Goal: Task Accomplishment & Management: Manage account settings

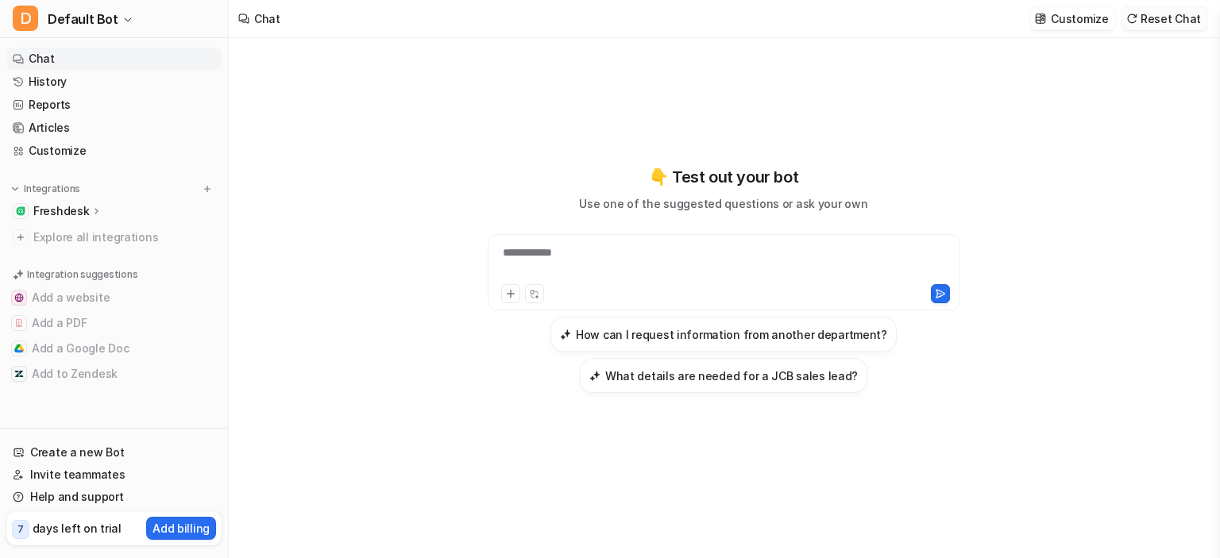
click at [1172, 20] on button "Reset Chat" at bounding box center [1165, 18] width 86 height 23
click at [128, 18] on button "D Default Bot" at bounding box center [114, 19] width 228 height 38
click at [68, 122] on link "Settings" at bounding box center [126, 120] width 219 height 26
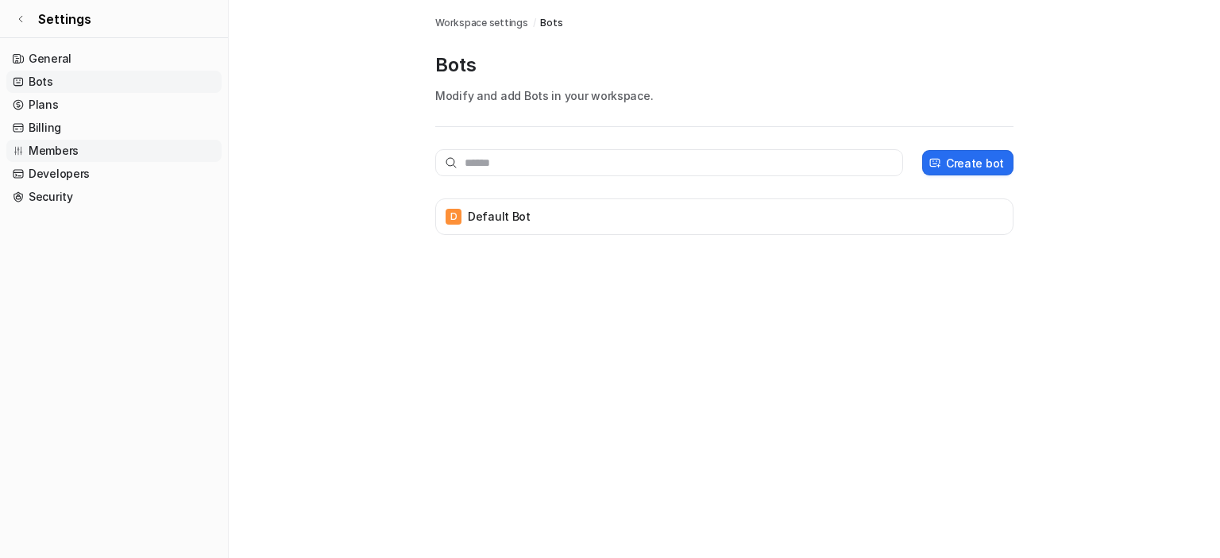
click at [59, 152] on link "Members" at bounding box center [113, 151] width 215 height 22
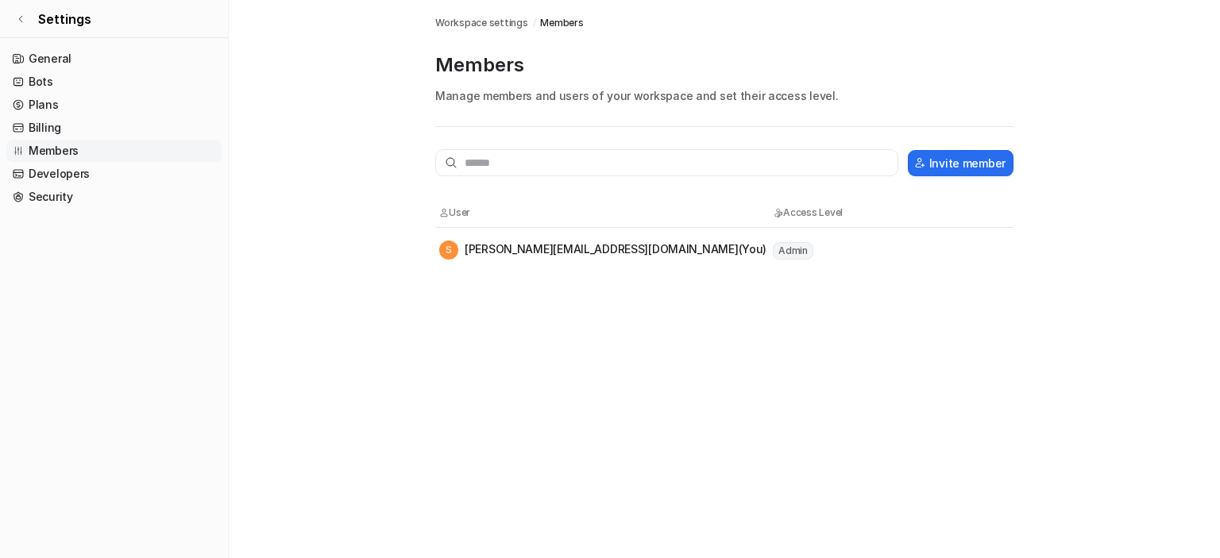
click at [442, 249] on span "S" at bounding box center [448, 250] width 19 height 19
click at [554, 248] on div "S [PERSON_NAME][EMAIL_ADDRESS][DOMAIN_NAME] (You)" at bounding box center [602, 250] width 327 height 19
click at [41, 80] on link "Bots" at bounding box center [113, 82] width 215 height 22
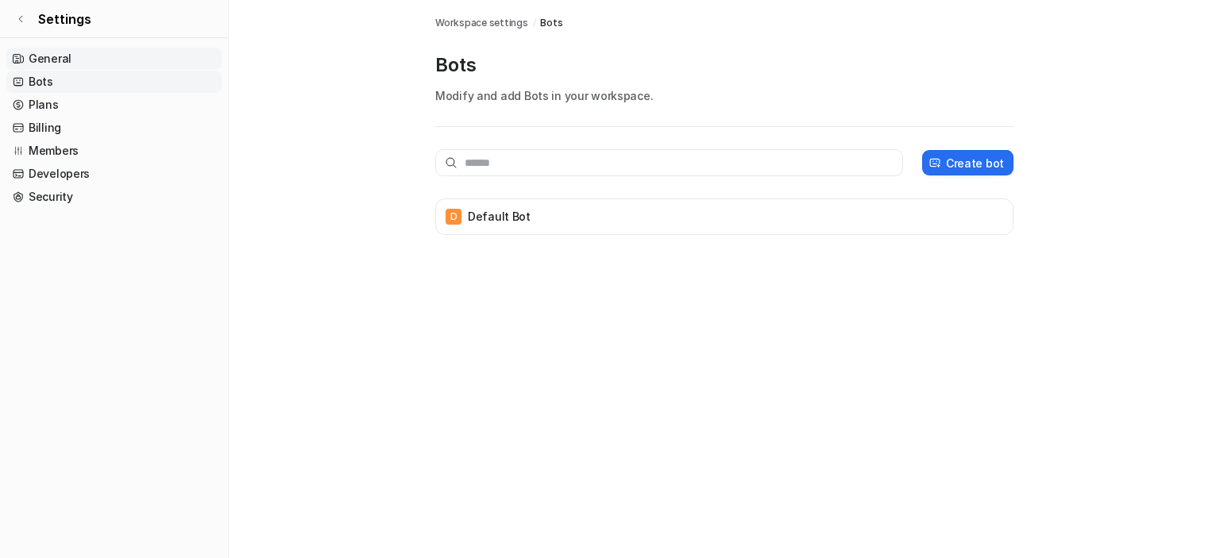
click at [41, 61] on link "General" at bounding box center [113, 59] width 215 height 22
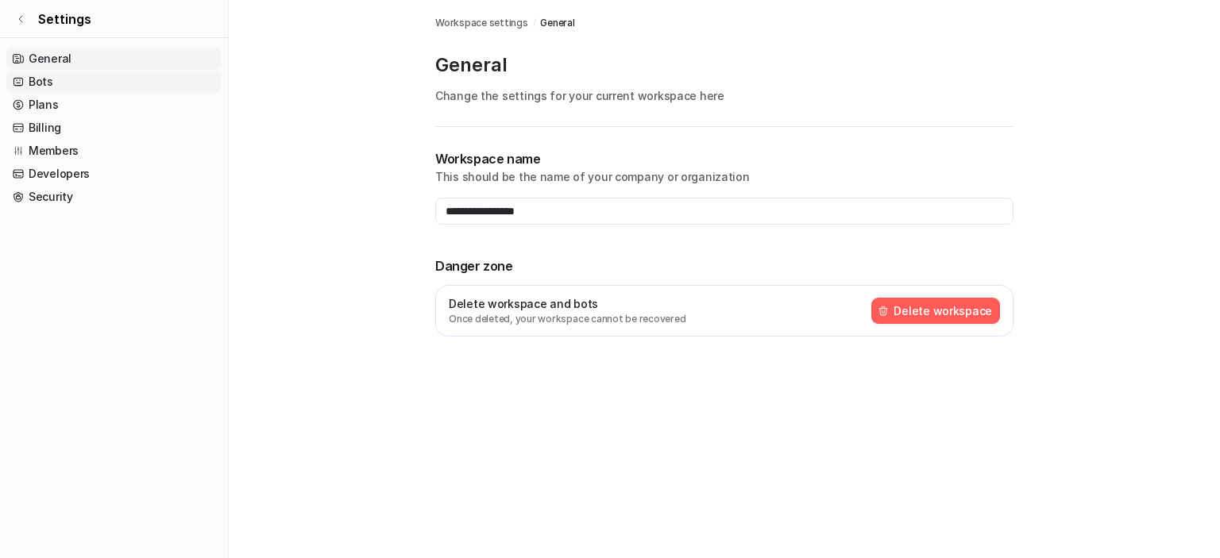
click at [36, 84] on link "Bots" at bounding box center [113, 82] width 215 height 22
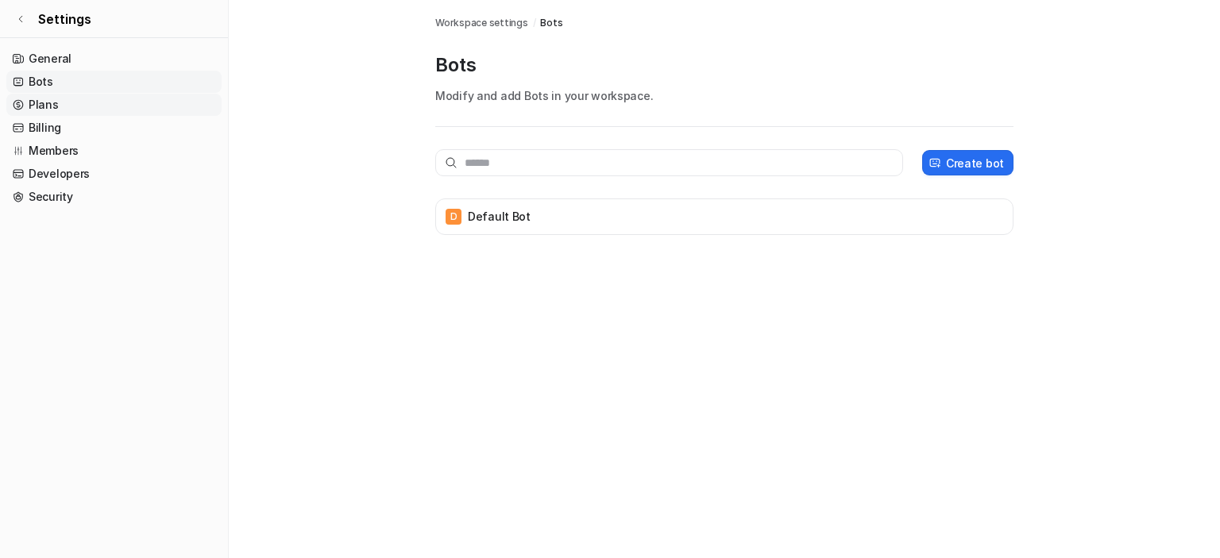
click at [36, 108] on link "Plans" at bounding box center [113, 105] width 215 height 22
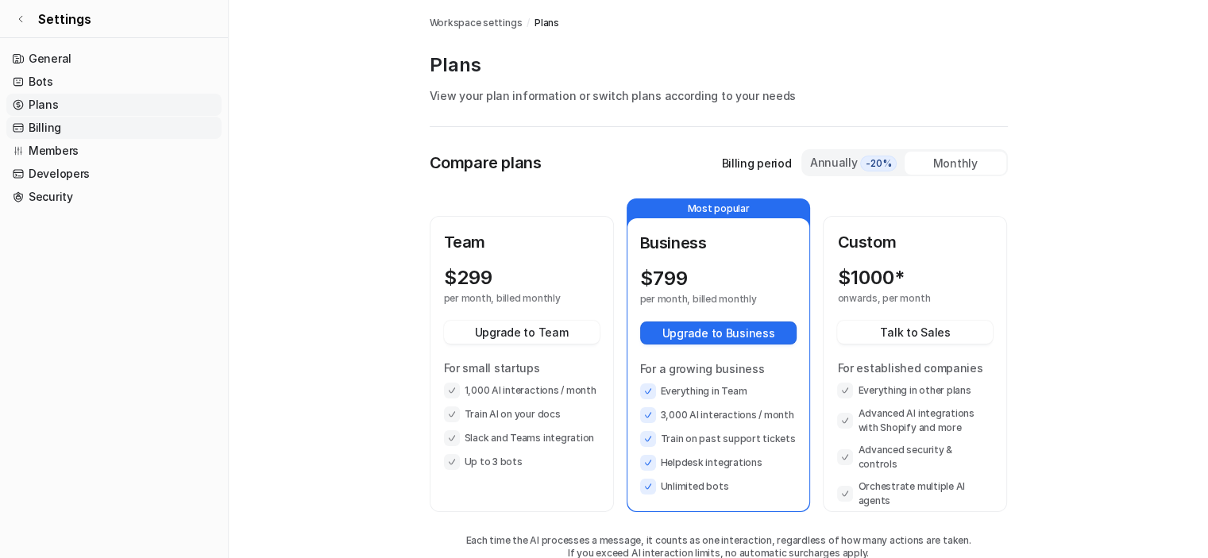
click at [48, 128] on link "Billing" at bounding box center [113, 128] width 215 height 22
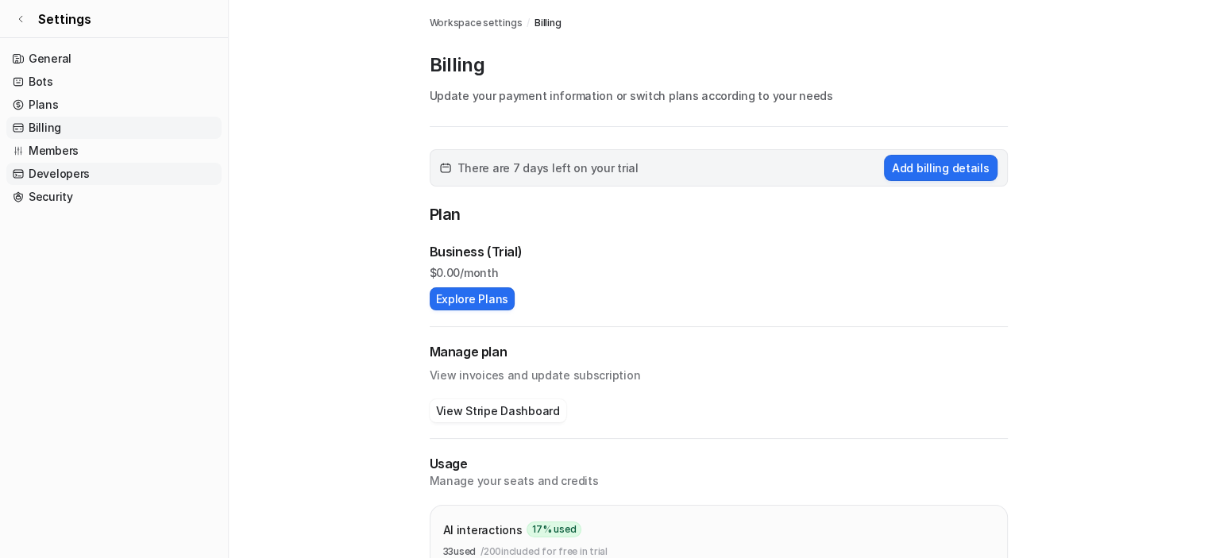
click at [53, 168] on link "Developers" at bounding box center [113, 174] width 215 height 22
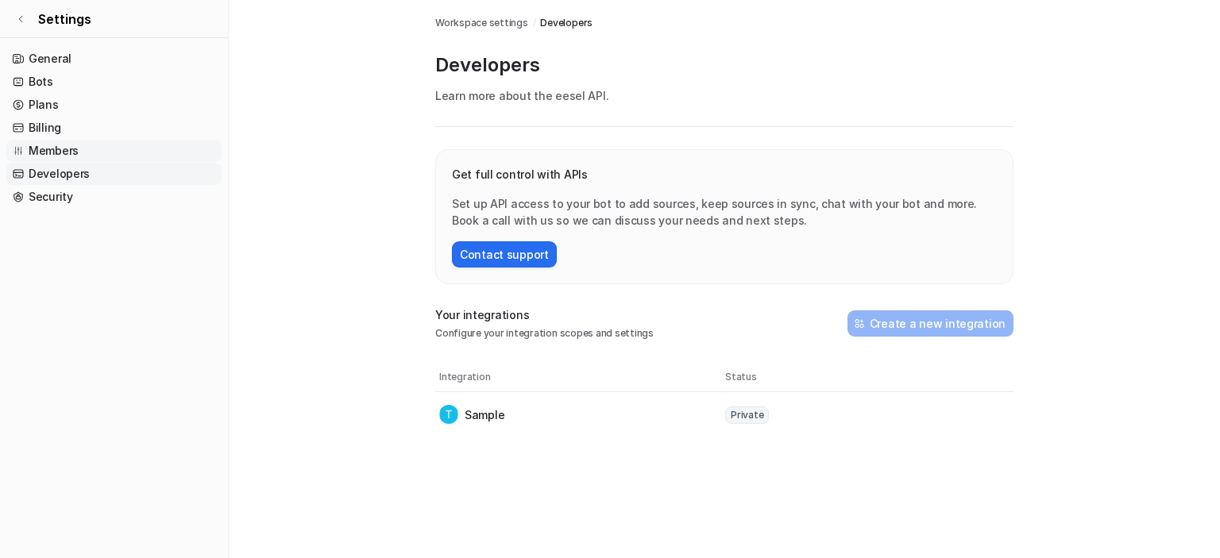
click at [57, 152] on link "Members" at bounding box center [113, 151] width 215 height 22
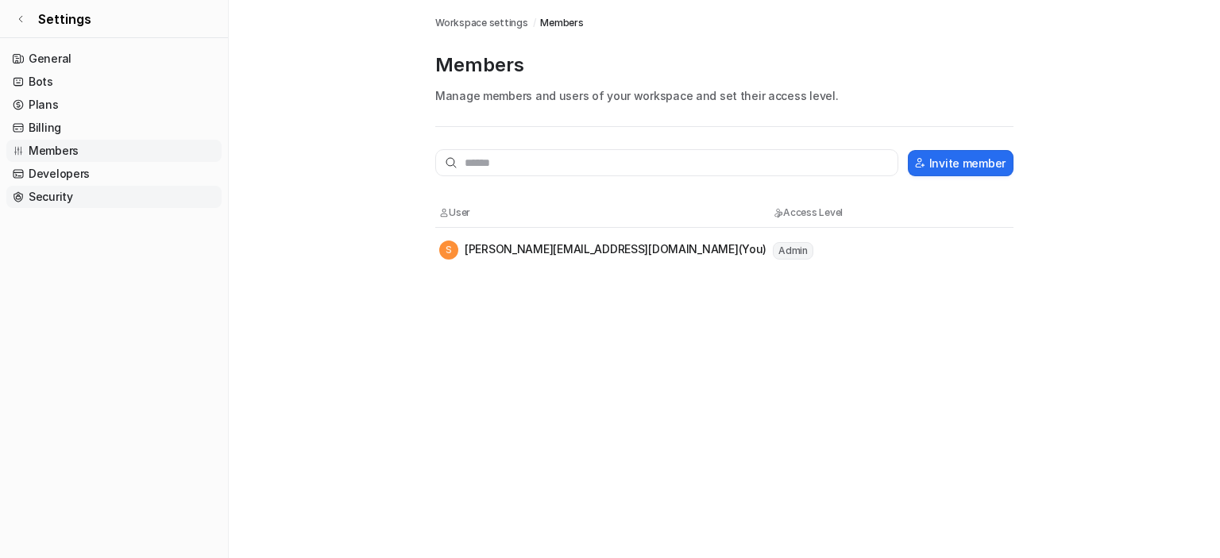
click at [56, 187] on link "Security" at bounding box center [113, 197] width 215 height 22
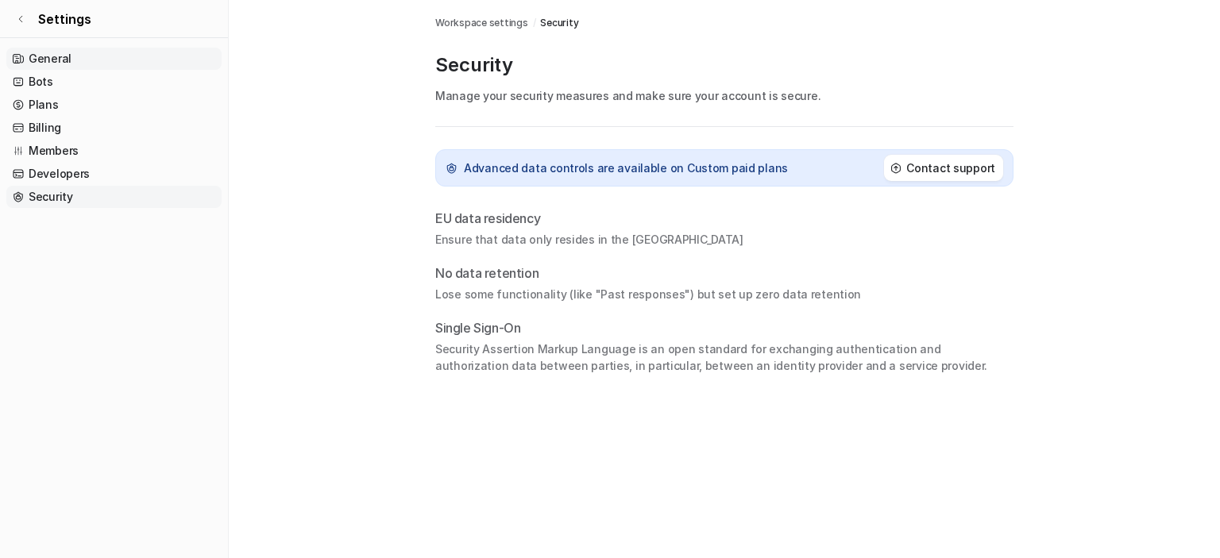
click at [51, 60] on link "General" at bounding box center [113, 59] width 215 height 22
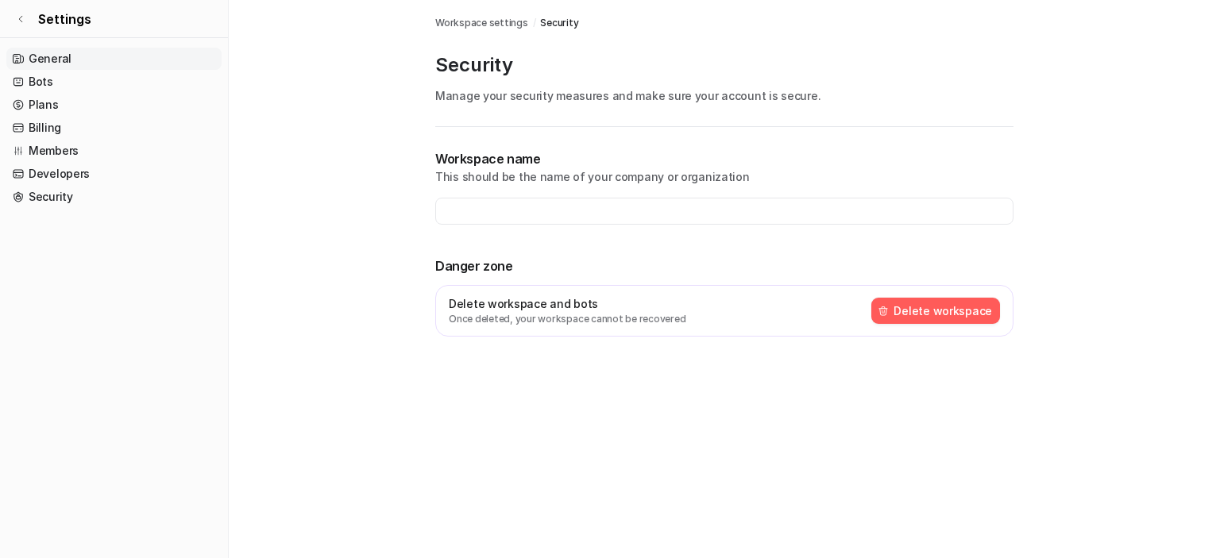
type input "**********"
click at [518, 306] on p "Delete workspace and bots" at bounding box center [567, 303] width 237 height 17
click at [48, 76] on link "Bots" at bounding box center [113, 82] width 215 height 22
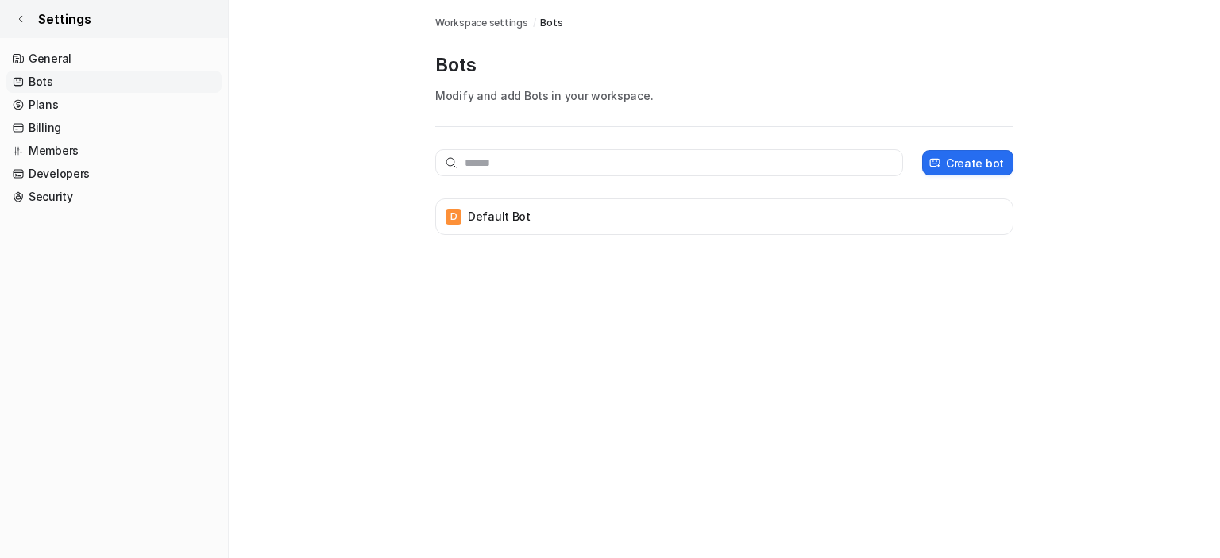
click at [79, 28] on span "Settings" at bounding box center [64, 19] width 53 height 19
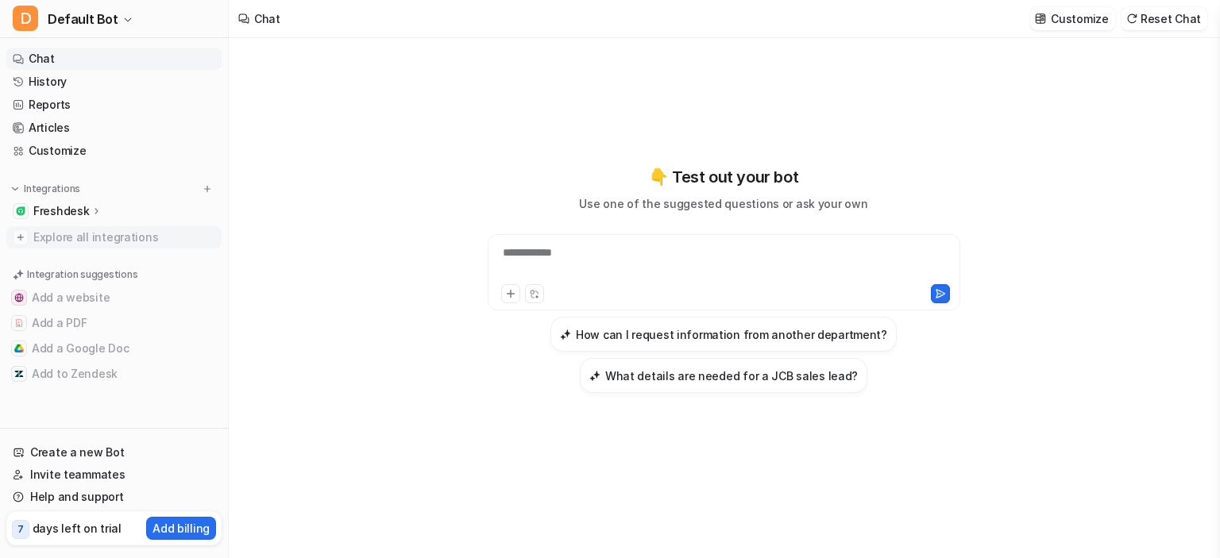
click at [108, 234] on span "Explore all integrations" at bounding box center [124, 237] width 182 height 25
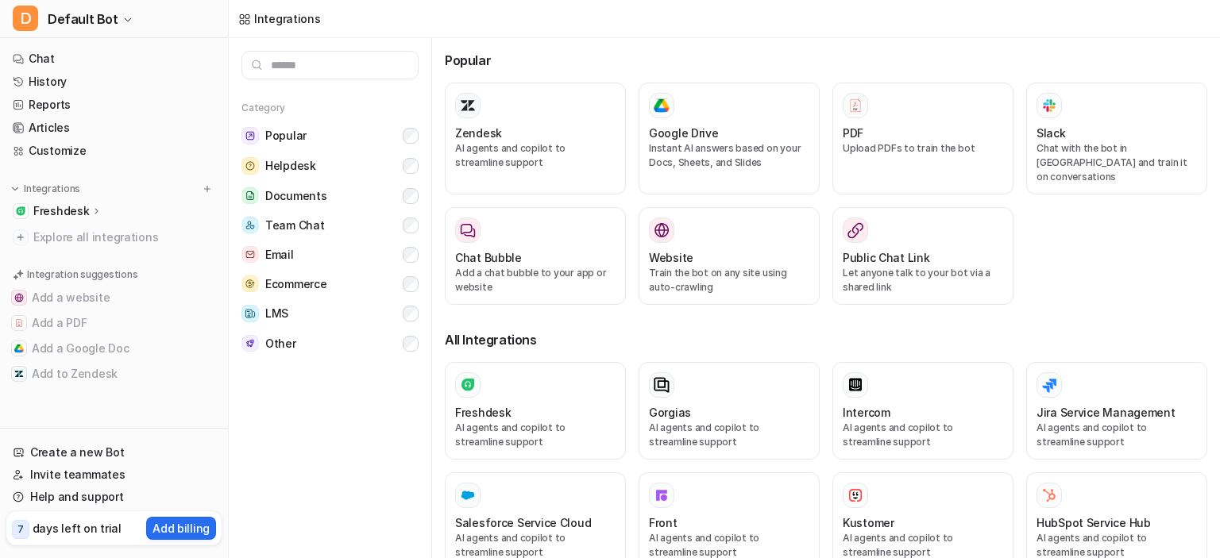
click at [75, 210] on p "Freshdesk" at bounding box center [61, 211] width 56 height 16
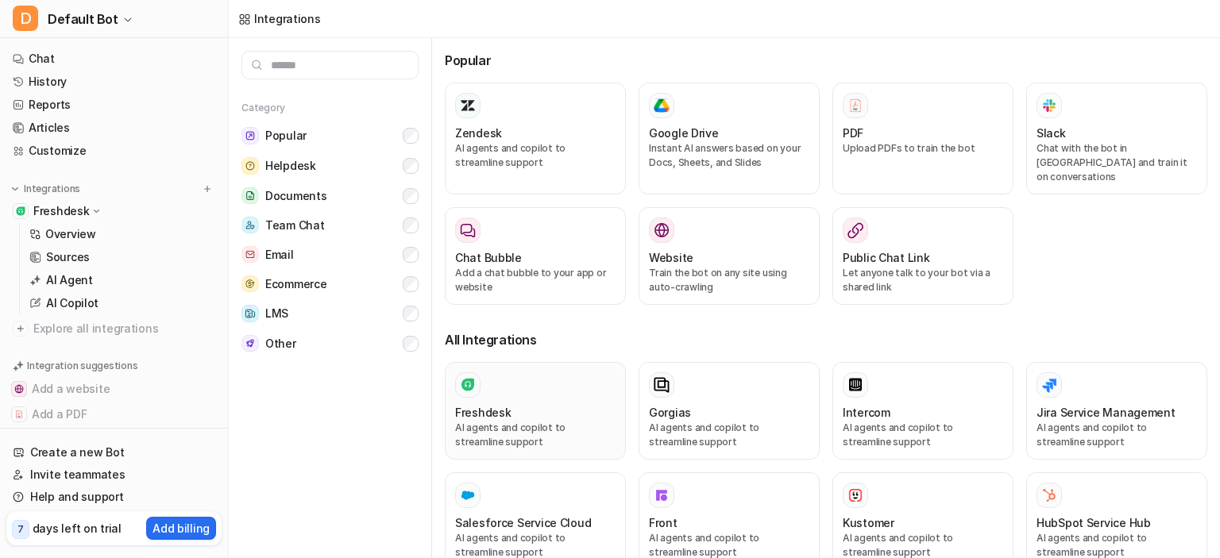
click at [482, 404] on h3 "Freshdesk" at bounding box center [483, 412] width 56 height 17
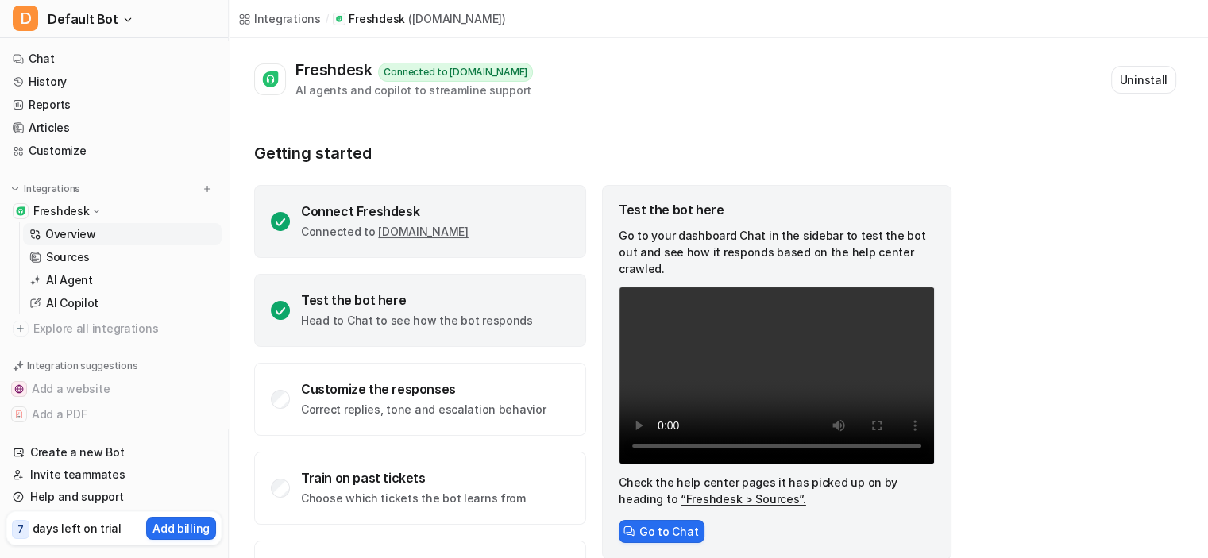
click at [276, 220] on icon at bounding box center [280, 221] width 19 height 19
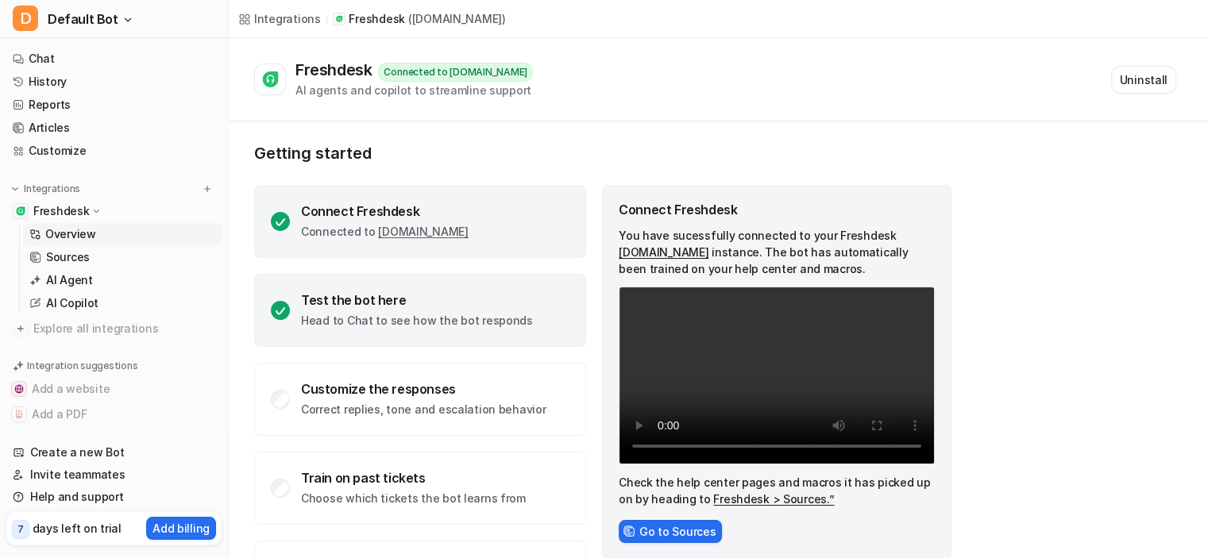
click at [282, 310] on icon at bounding box center [280, 310] width 19 height 19
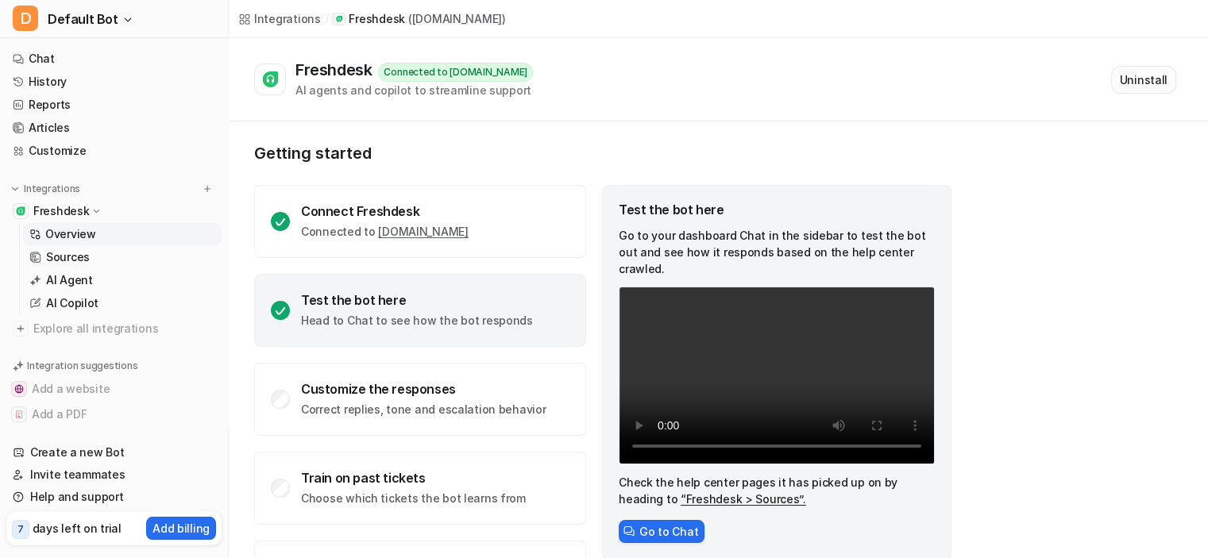
click at [1130, 73] on button "Uninstall" at bounding box center [1143, 80] width 65 height 28
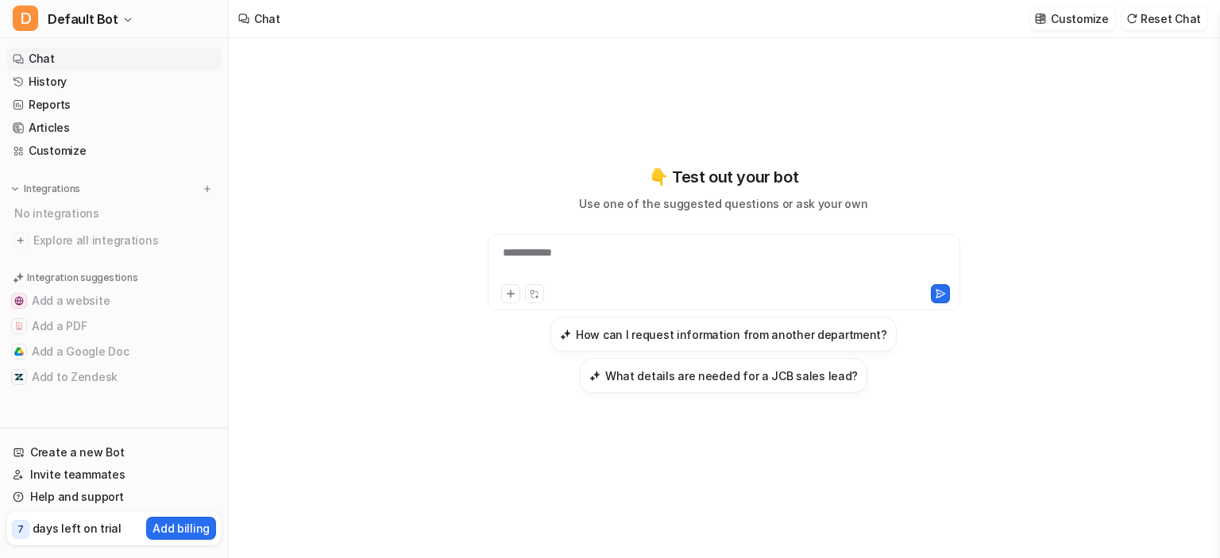
click at [51, 214] on div "No integrations" at bounding box center [116, 213] width 212 height 26
click at [75, 238] on span "Explore all integrations" at bounding box center [124, 240] width 182 height 25
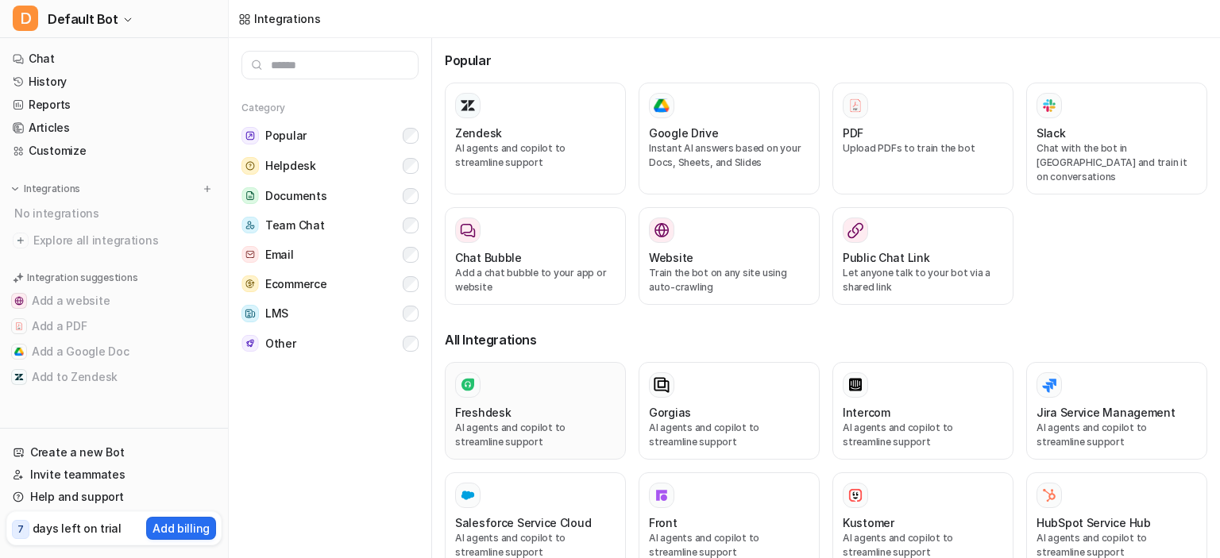
click at [499, 404] on h3 "Freshdesk" at bounding box center [483, 412] width 56 height 17
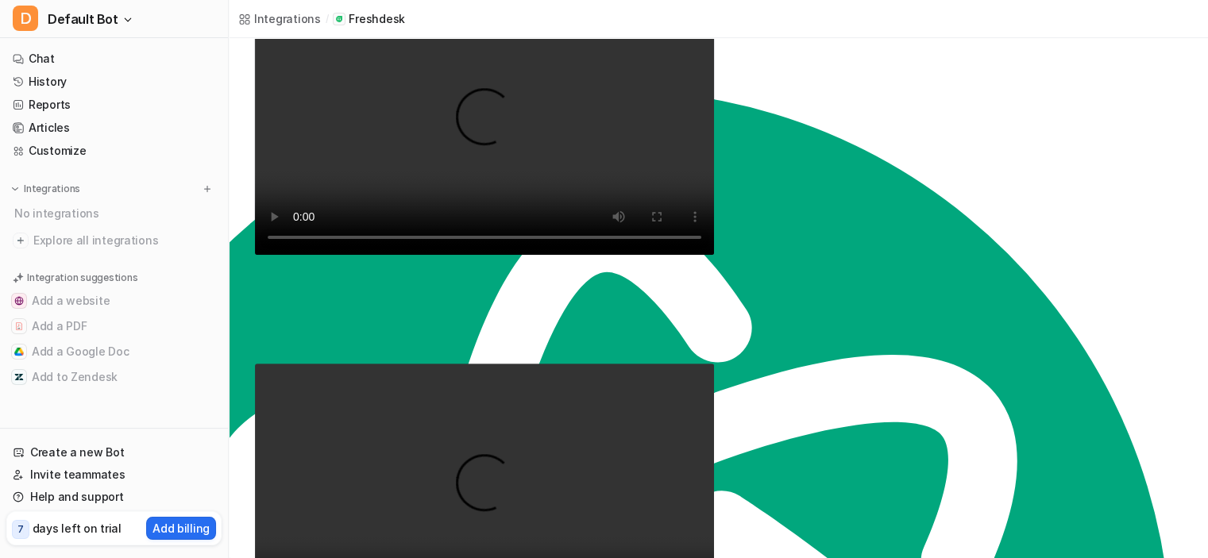
scroll to position [589, 0]
